Goal: Transaction & Acquisition: Purchase product/service

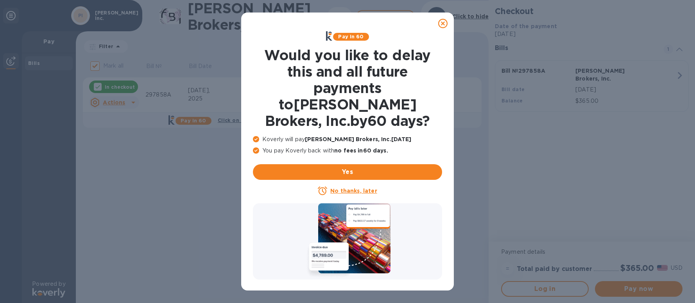
click at [345, 188] on u "No thanks, later" at bounding box center [353, 191] width 47 height 6
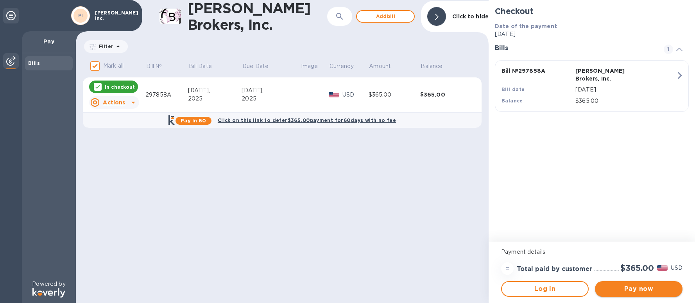
click at [663, 288] on span "Pay now" at bounding box center [638, 288] width 75 height 9
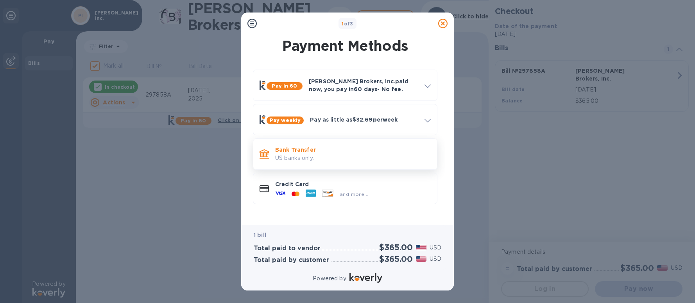
click at [324, 156] on p "US banks only." at bounding box center [353, 158] width 156 height 8
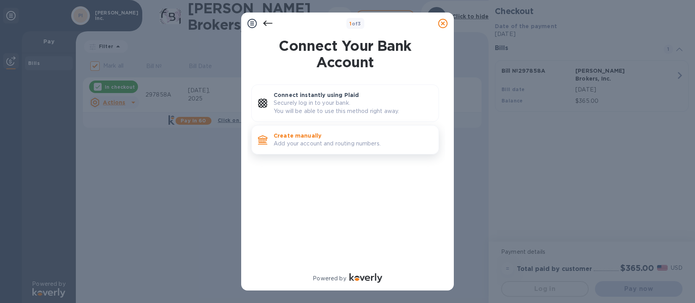
click at [318, 138] on p "Create manually" at bounding box center [353, 136] width 159 height 8
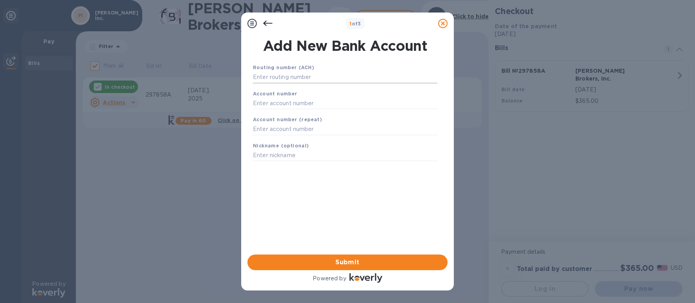
click at [323, 77] on input "text" at bounding box center [345, 78] width 184 height 12
type input "122016066"
click at [311, 113] on input "text" at bounding box center [345, 113] width 184 height 12
type input "006524052"
click at [295, 138] on input "text" at bounding box center [345, 139] width 184 height 12
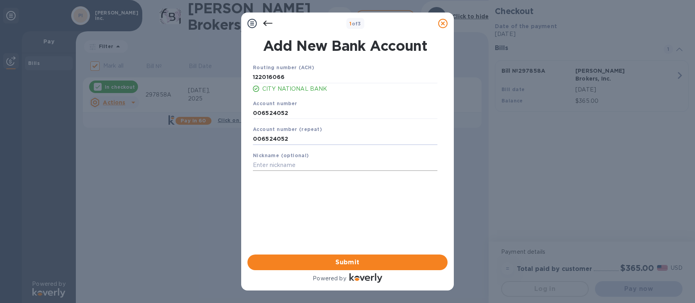
type input "006524052"
click at [287, 168] on input "text" at bounding box center [345, 165] width 184 height 12
click at [318, 263] on span "Submit" at bounding box center [348, 262] width 188 height 9
